Goal: Task Accomplishment & Management: Complete application form

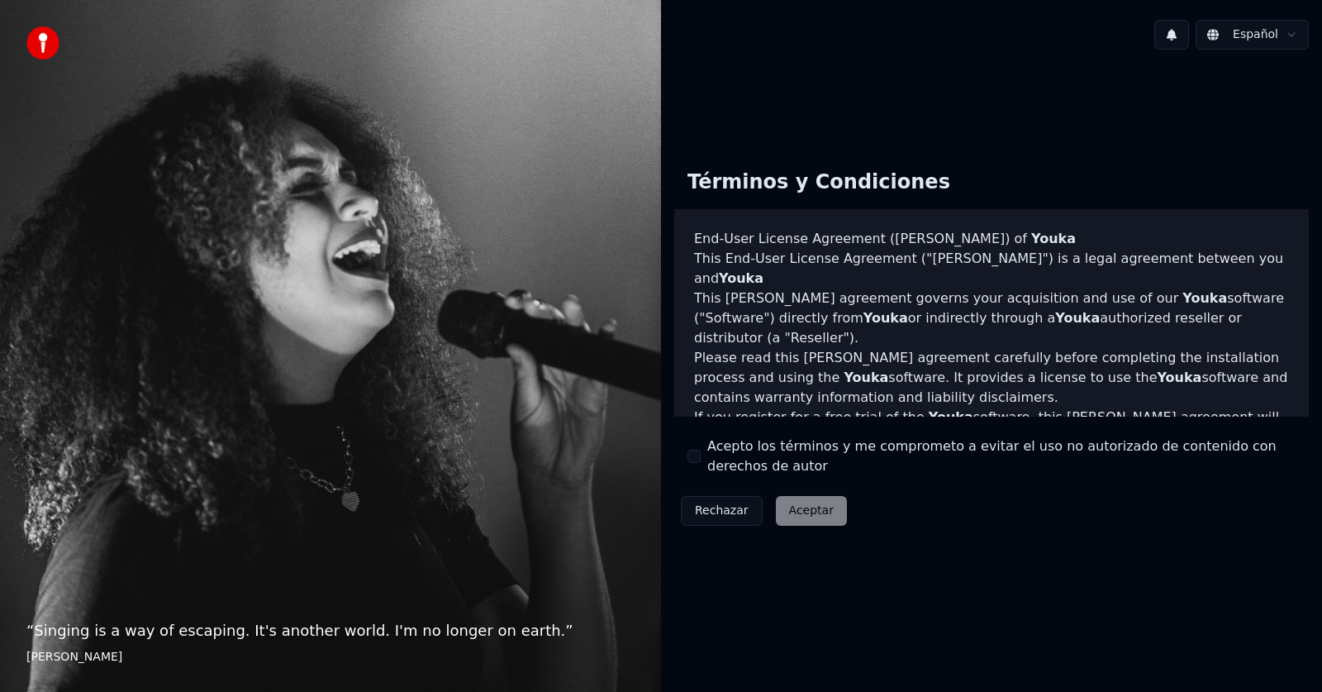
click at [698, 451] on button "Acepto los términos y me comprometo a evitar el uso no autorizado de contenido …" at bounding box center [694, 456] width 13 height 13
click at [814, 512] on button "Aceptar" at bounding box center [811, 511] width 71 height 30
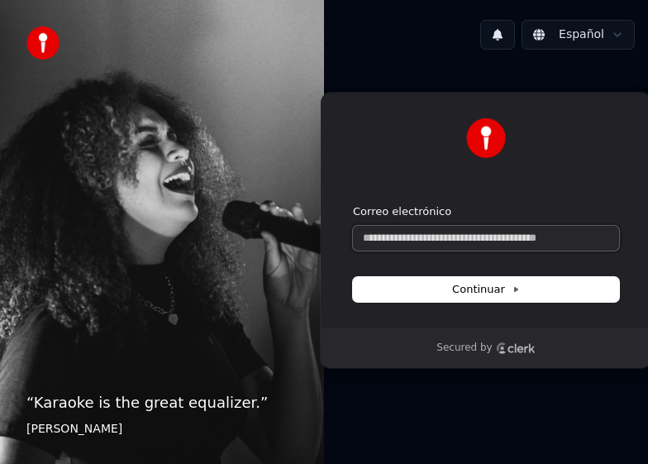
click at [489, 243] on input "Correo electrónico" at bounding box center [486, 238] width 266 height 25
type input "*"
